Goal: Task Accomplishment & Management: Use online tool/utility

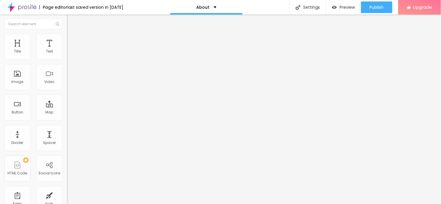
click at [67, 38] on ul "Content Style Advanced" at bounding box center [100, 36] width 67 height 17
click at [72, 39] on span "Style" at bounding box center [76, 37] width 8 height 5
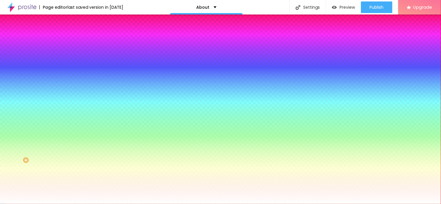
click at [67, 79] on div at bounding box center [100, 79] width 67 height 0
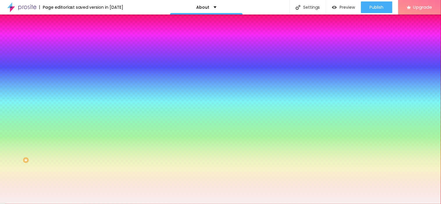
click at [10, 114] on div at bounding box center [220, 102] width 441 height 204
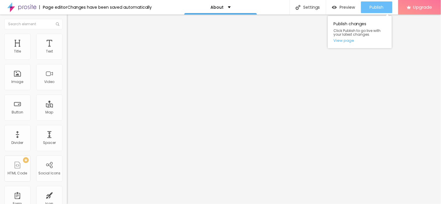
click at [374, 9] on span "Publish" at bounding box center [377, 7] width 14 height 5
click at [346, 41] on link "View page" at bounding box center [360, 41] width 52 height 4
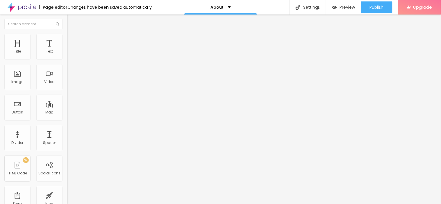
click at [10, 5] on img at bounding box center [21, 7] width 29 height 15
click at [67, 37] on img at bounding box center [69, 36] width 5 height 5
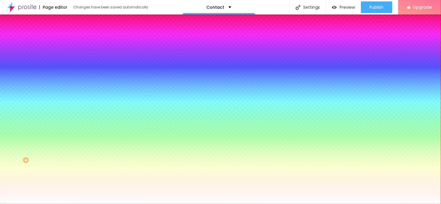
click at [67, 79] on div at bounding box center [100, 79] width 67 height 0
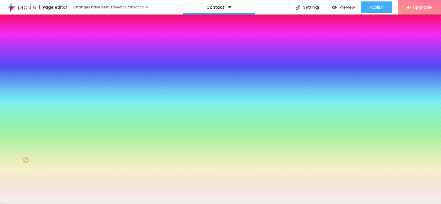
click at [10, 115] on div at bounding box center [220, 102] width 441 height 204
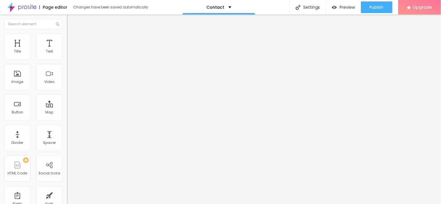
drag, startPoint x: 40, startPoint y: 62, endPoint x: 0, endPoint y: 57, distance: 40.4
click at [67, 57] on div "Address Alboom Brasil Align 15 Zoom" at bounding box center [100, 103] width 67 height 116
paste input "3rd Floor New No 48, Old No 21 Savidhaanu Building, Casa Major Road, Egmore, Ch…"
type input "3rd Floor New No 48, Old No 21 Savidhaanu Building, Casa Major Road, Egmore, Ch…"
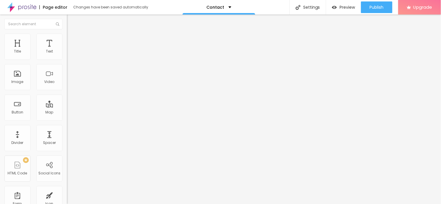
scroll to position [0, 0]
type input "16"
type input "17"
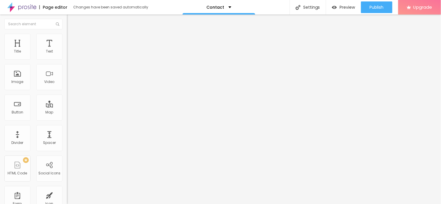
type input "16"
type input "15"
type input "16"
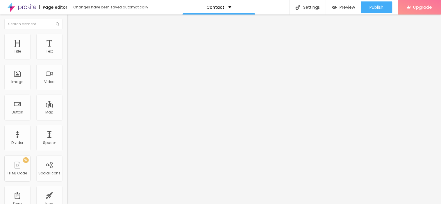
type input "16"
type input "17"
type input "18"
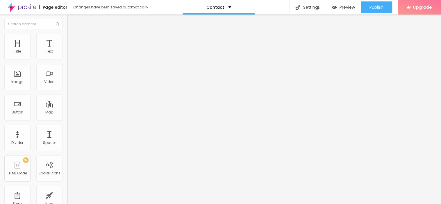
drag, startPoint x: 30, startPoint y: 92, endPoint x: 42, endPoint y: 93, distance: 12.6
click at [67, 147] on input "range" at bounding box center [86, 149] width 38 height 5
type input "17"
type input "16"
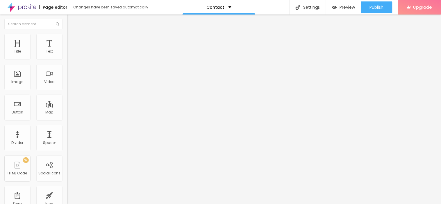
type input "16"
type input "15"
type input "14"
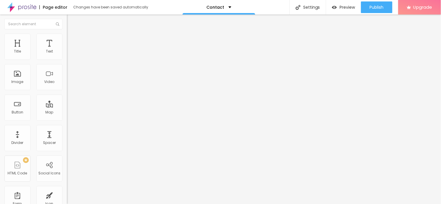
type input "13"
drag, startPoint x: 42, startPoint y: 92, endPoint x: 22, endPoint y: 92, distance: 19.5
click at [67, 147] on input "range" at bounding box center [86, 149] width 38 height 5
type input "14"
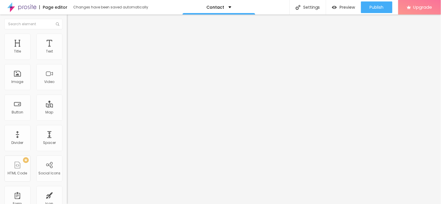
type input "14"
drag, startPoint x: 24, startPoint y: 91, endPoint x: 28, endPoint y: 91, distance: 3.8
click at [67, 147] on input "range" at bounding box center [86, 149] width 38 height 5
type input "15"
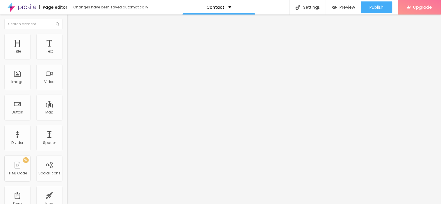
type input "16"
drag, startPoint x: 27, startPoint y: 92, endPoint x: 34, endPoint y: 92, distance: 7.0
type input "16"
click at [67, 147] on input "range" at bounding box center [86, 149] width 38 height 5
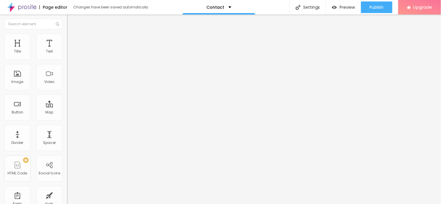
drag, startPoint x: 33, startPoint y: 65, endPoint x: 0, endPoint y: 59, distance: 33.0
click at [67, 59] on div "Address 3rd Floor New No 48, Old No 21 Savidhaanu Building, Casa Major Road, Eg…" at bounding box center [100, 103] width 67 height 116
click at [67, 55] on input "3rd Floor New No 48, Old No 21 Savidhaanu Building, Casa Major Road, Egmore, Ch…" at bounding box center [102, 52] width 70 height 6
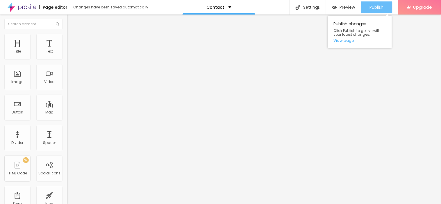
click at [372, 5] on span "Publish" at bounding box center [377, 7] width 14 height 5
click at [343, 40] on link "View page" at bounding box center [360, 41] width 52 height 4
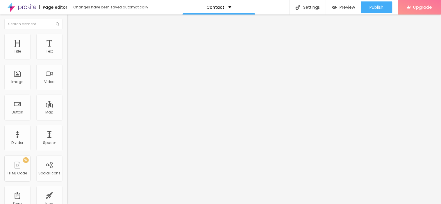
click at [67, 38] on li "Advanced" at bounding box center [100, 37] width 67 height 6
click at [72, 34] on span "Style" at bounding box center [76, 31] width 8 height 5
click at [67, 55] on input "3rd Floor New No 48, Old No 21 Savidhaanu Building, Casa Major Road, Egmore, Ch…" at bounding box center [102, 52] width 70 height 6
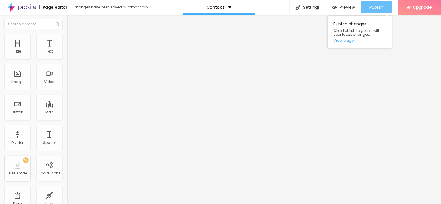
click at [379, 11] on div "Publish" at bounding box center [377, 7] width 14 height 12
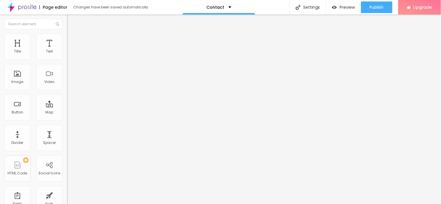
click at [71, 23] on img "button" at bounding box center [73, 21] width 5 height 5
click at [21, 8] on img at bounding box center [21, 7] width 29 height 15
